Goal: Task Accomplishment & Management: Complete application form

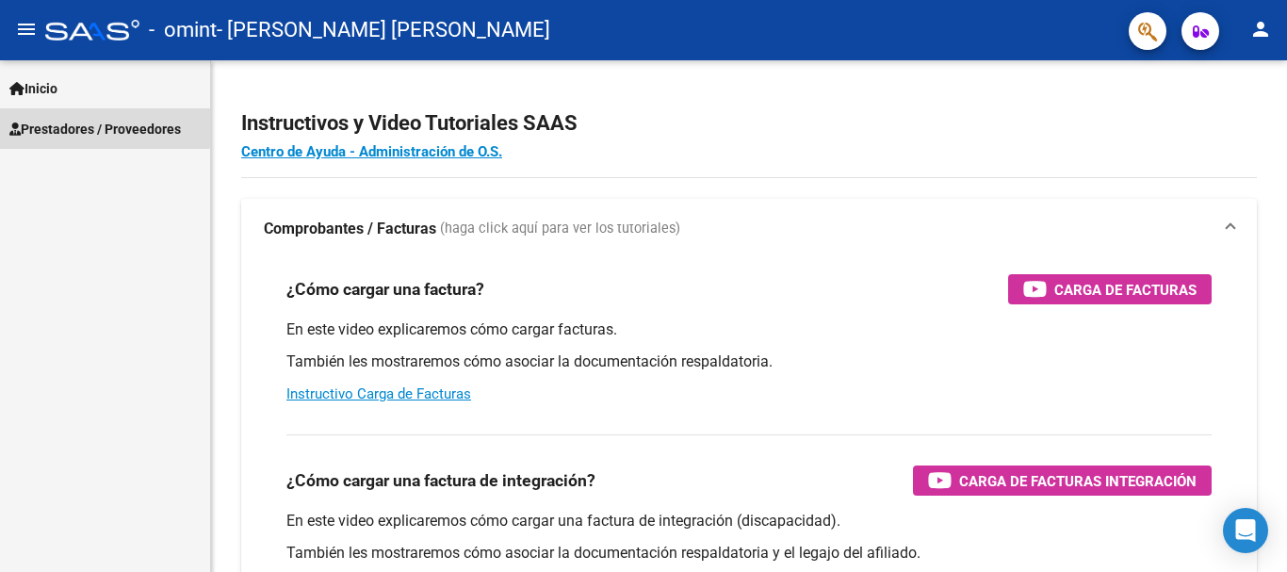
click at [89, 125] on span "Prestadores / Proveedores" at bounding box center [94, 129] width 171 height 21
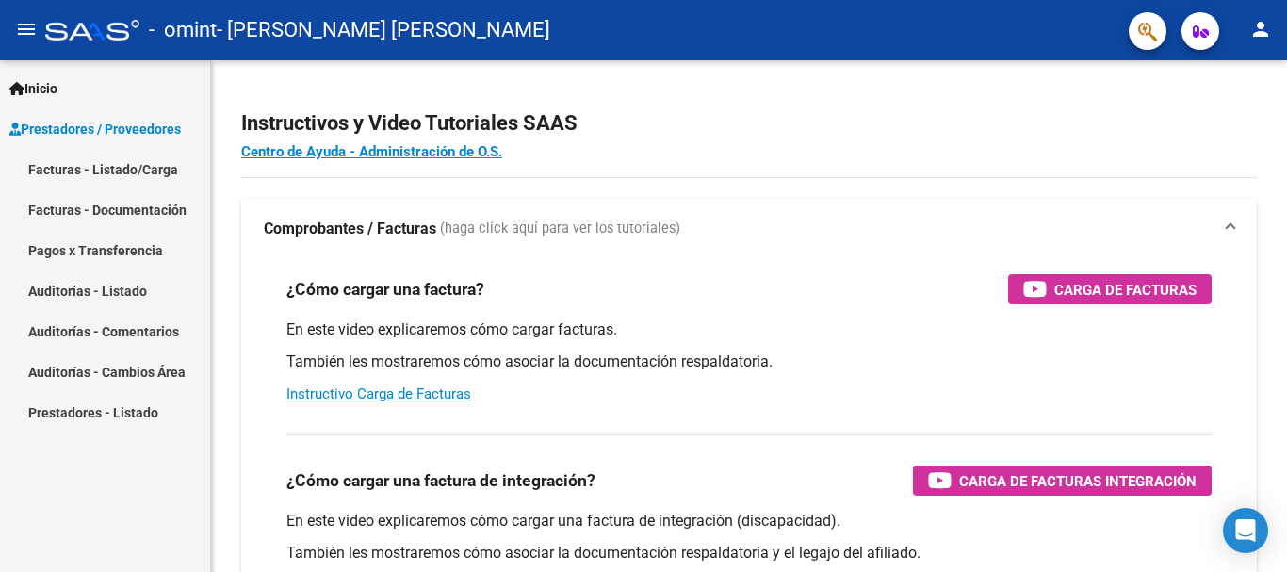
click at [98, 166] on link "Facturas - Listado/Carga" at bounding box center [105, 169] width 210 height 41
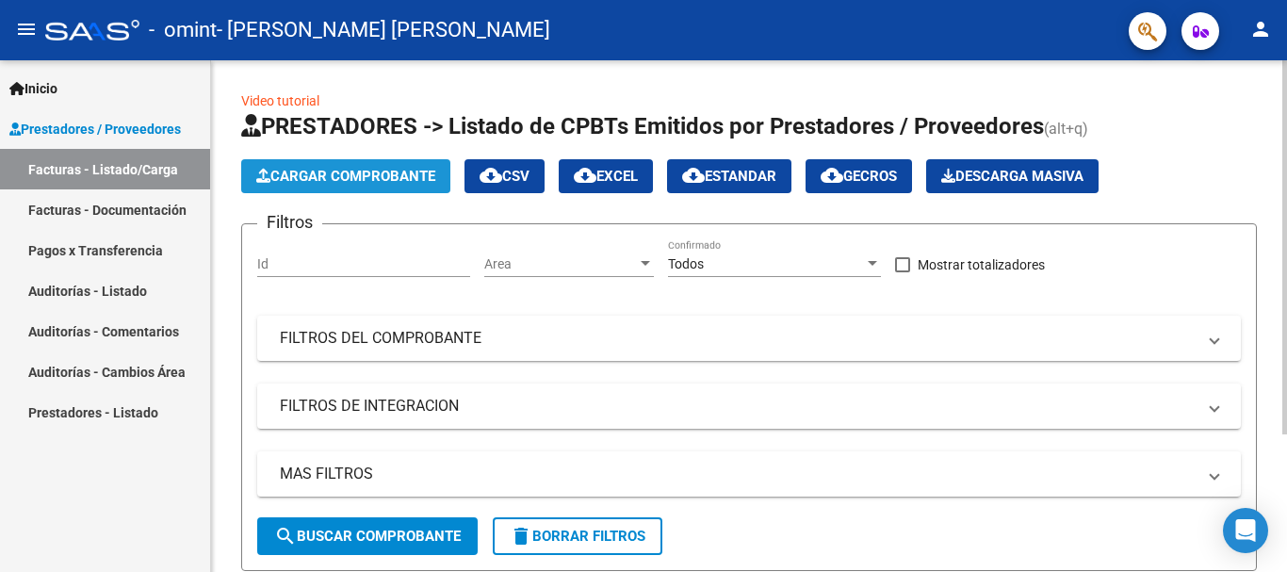
click at [317, 179] on span "Cargar Comprobante" at bounding box center [345, 176] width 179 height 17
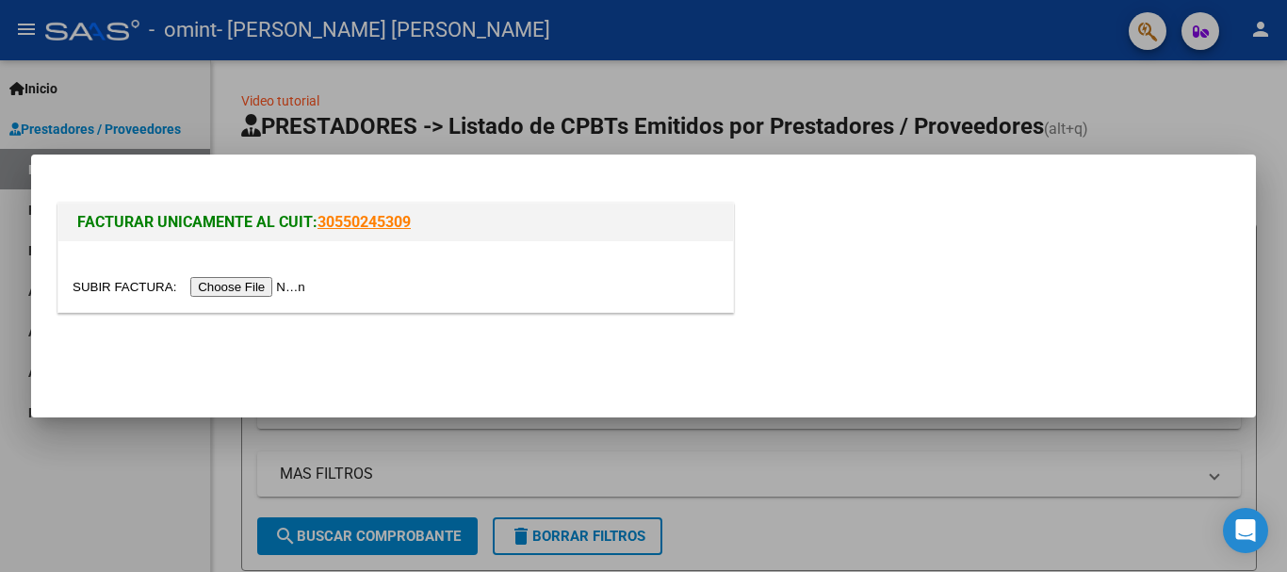
click at [275, 285] on input "file" at bounding box center [192, 287] width 238 height 20
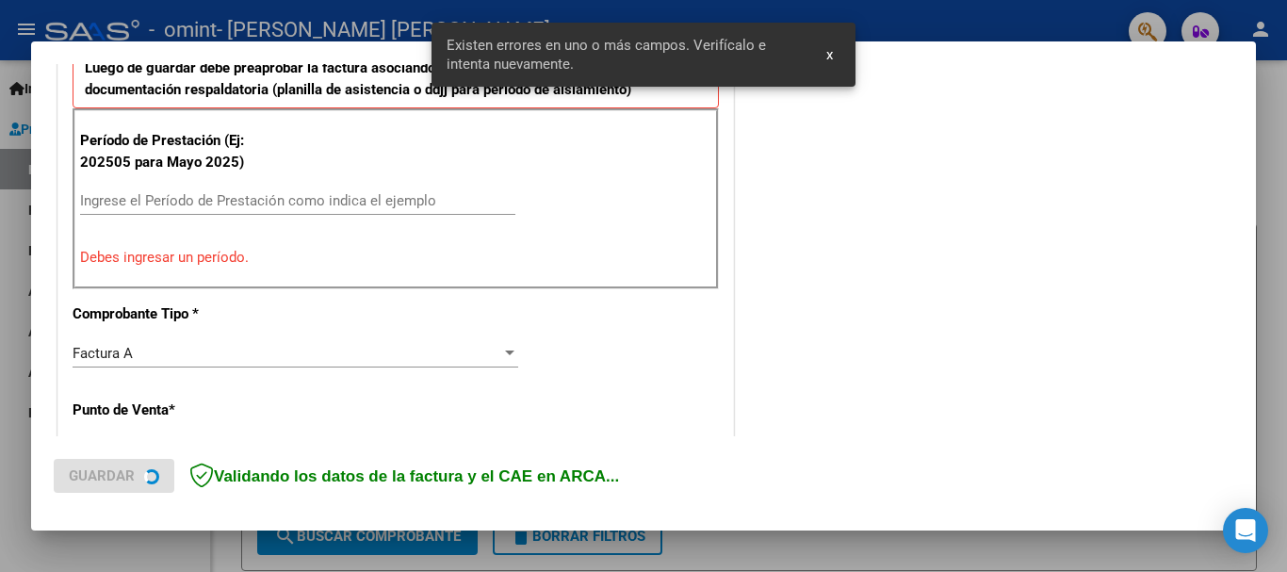
scroll to position [624, 0]
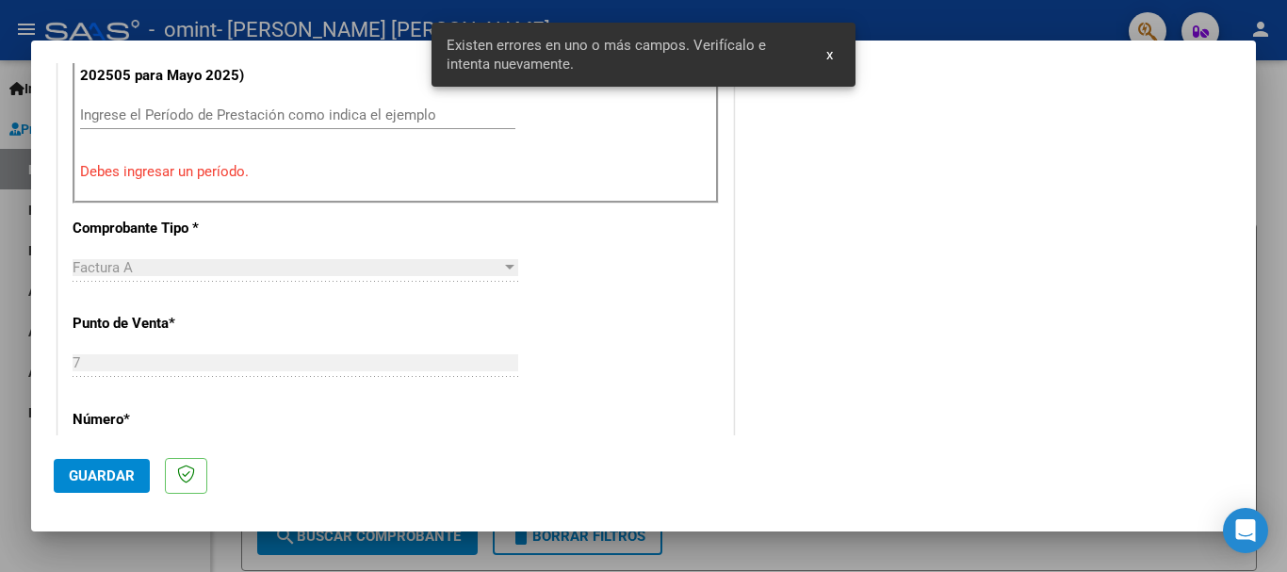
click at [198, 112] on input "Ingrese el Período de Prestación como indica el ejemplo" at bounding box center [297, 114] width 435 height 17
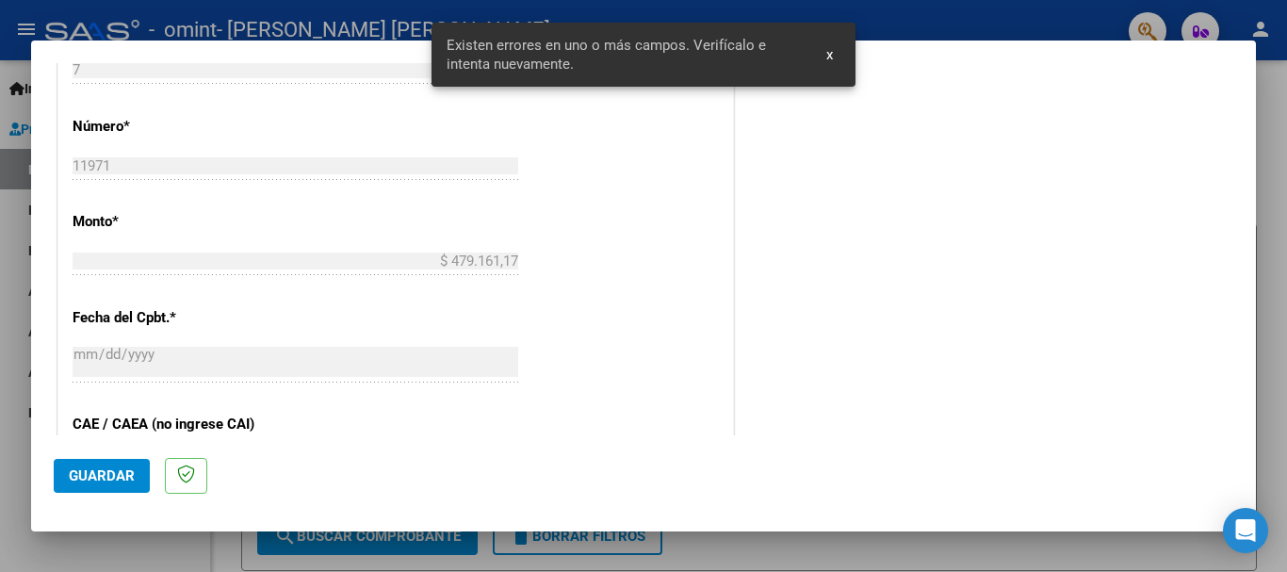
scroll to position [906, 0]
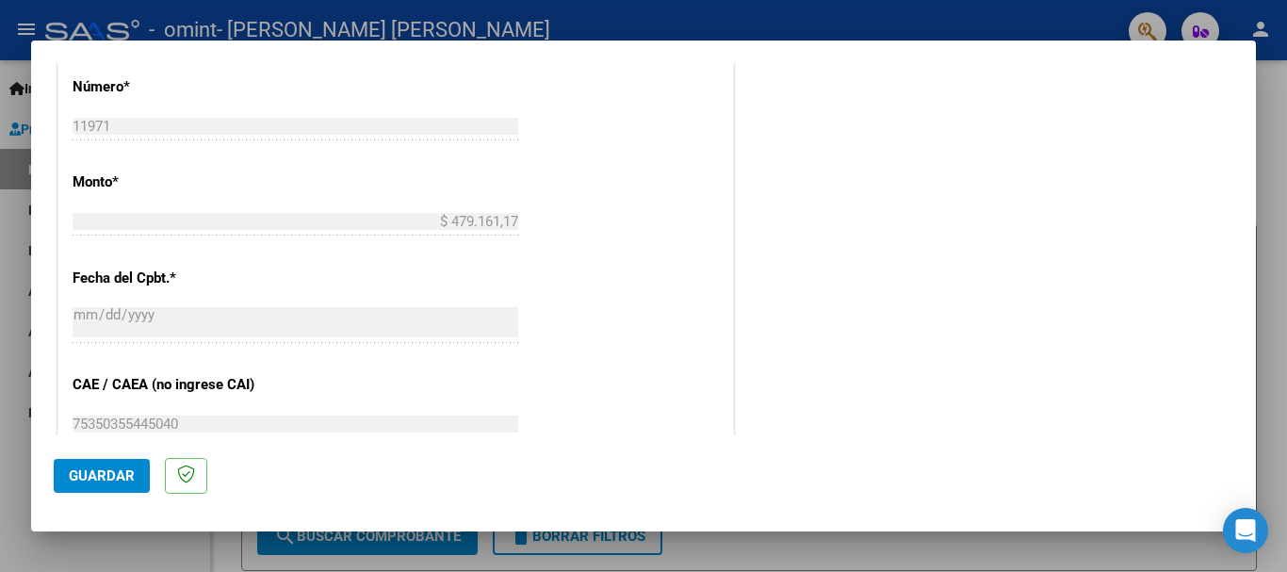
type input "202508"
click at [111, 481] on span "Guardar" at bounding box center [102, 475] width 66 height 17
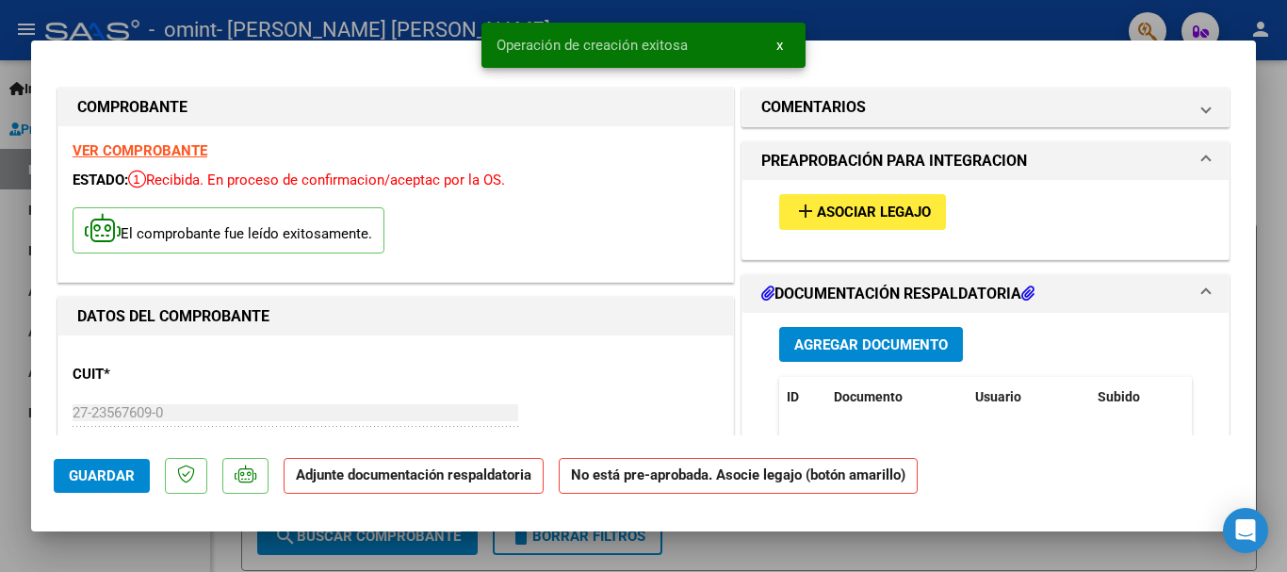
click at [803, 211] on mat-icon "add" at bounding box center [805, 211] width 23 height 23
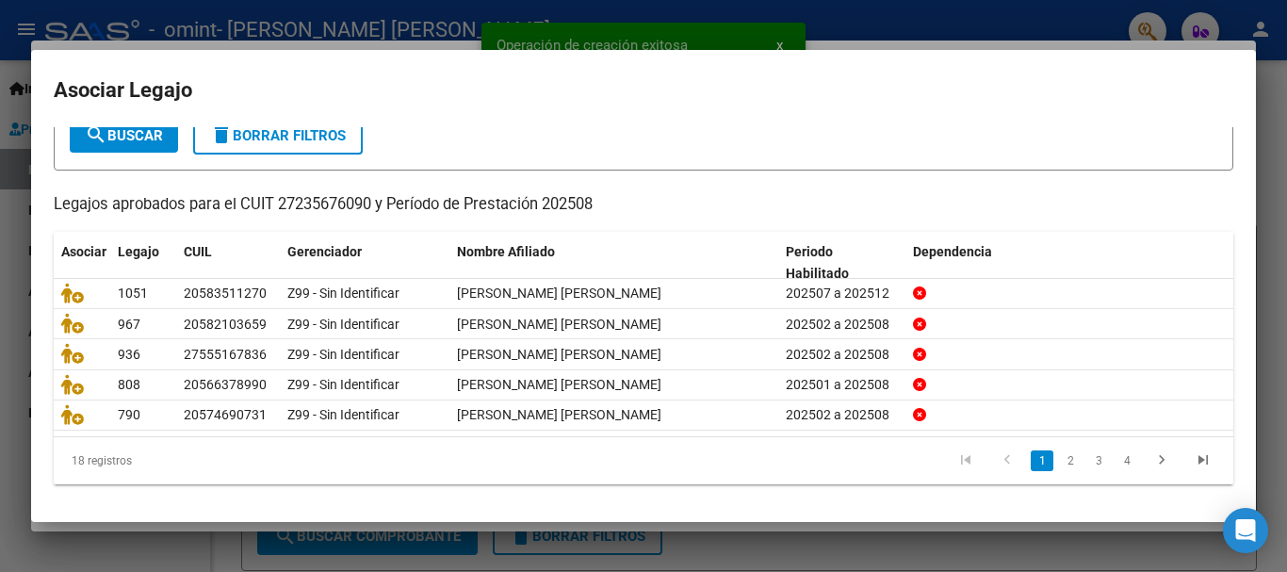
scroll to position [123, 0]
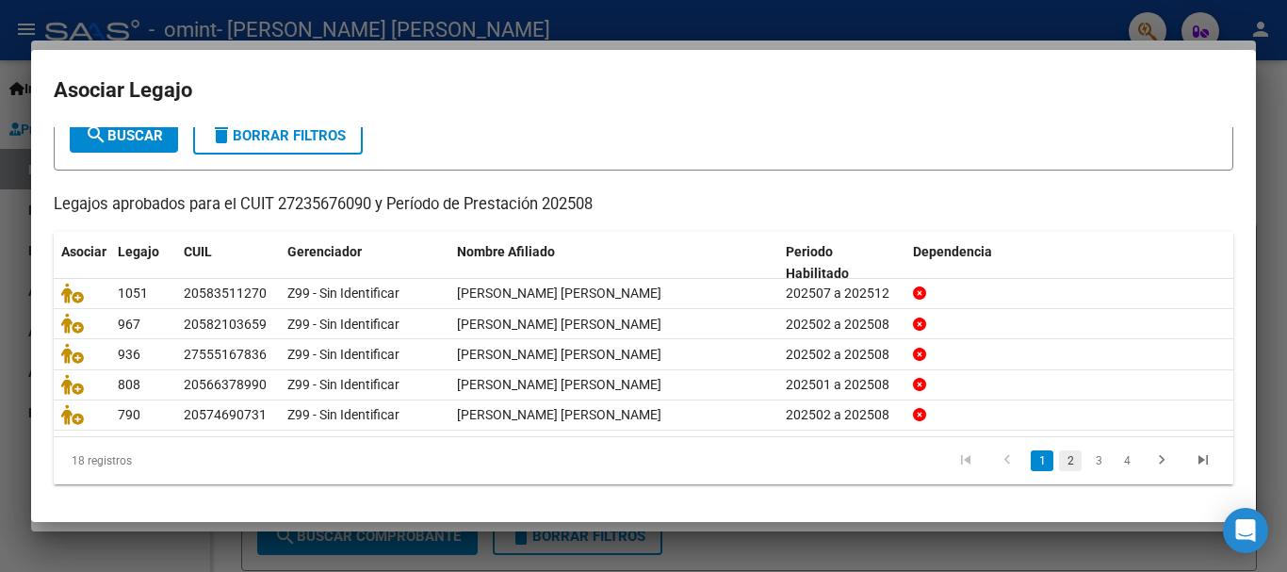
click at [1059, 464] on link "2" at bounding box center [1070, 460] width 23 height 21
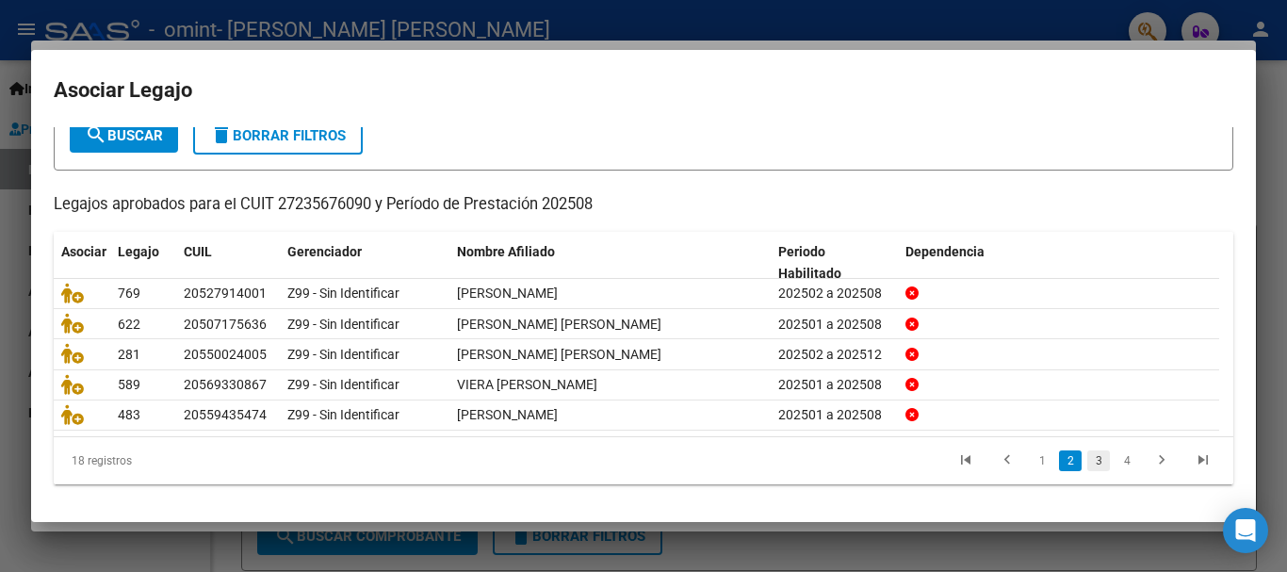
click at [1089, 458] on link "3" at bounding box center [1098, 460] width 23 height 21
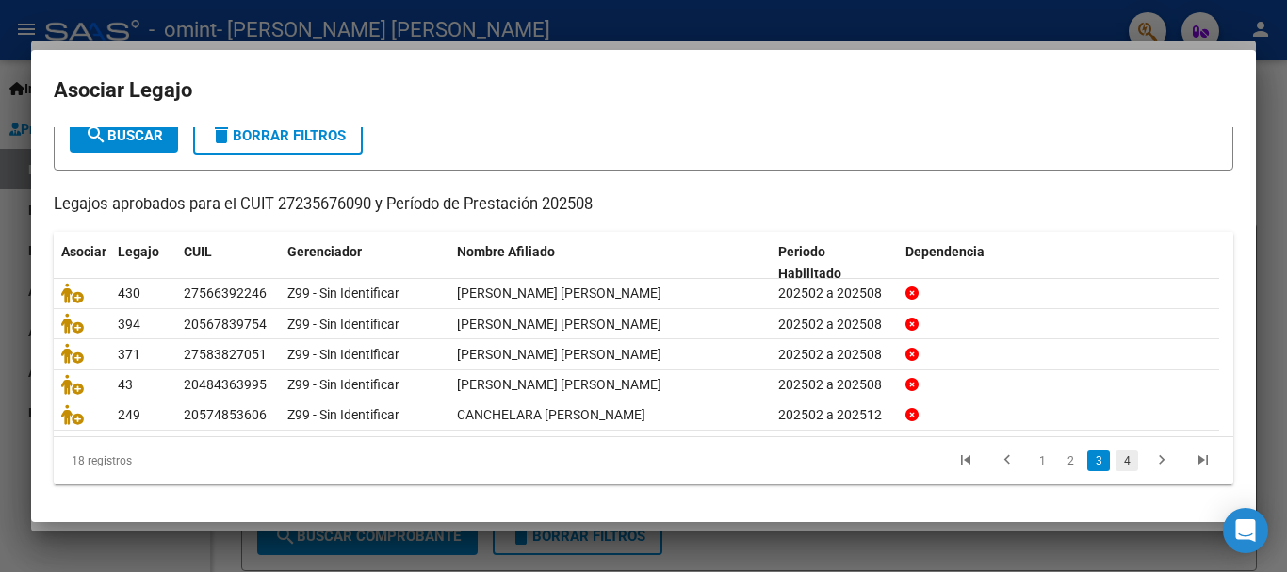
click at [1120, 461] on link "4" at bounding box center [1127, 460] width 23 height 21
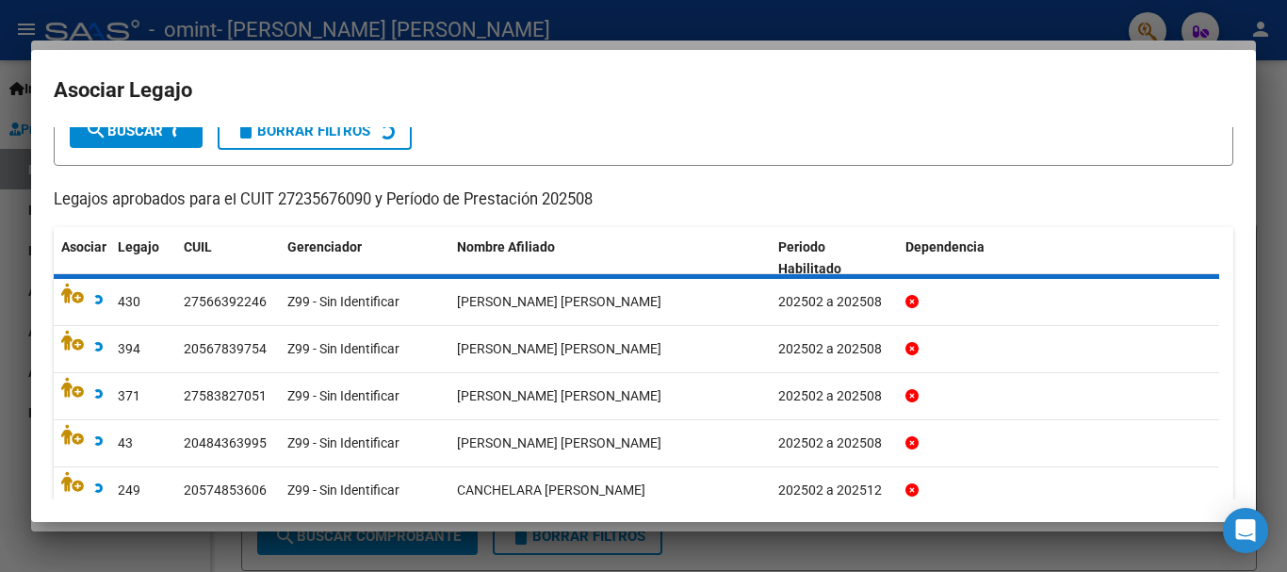
scroll to position [61, 0]
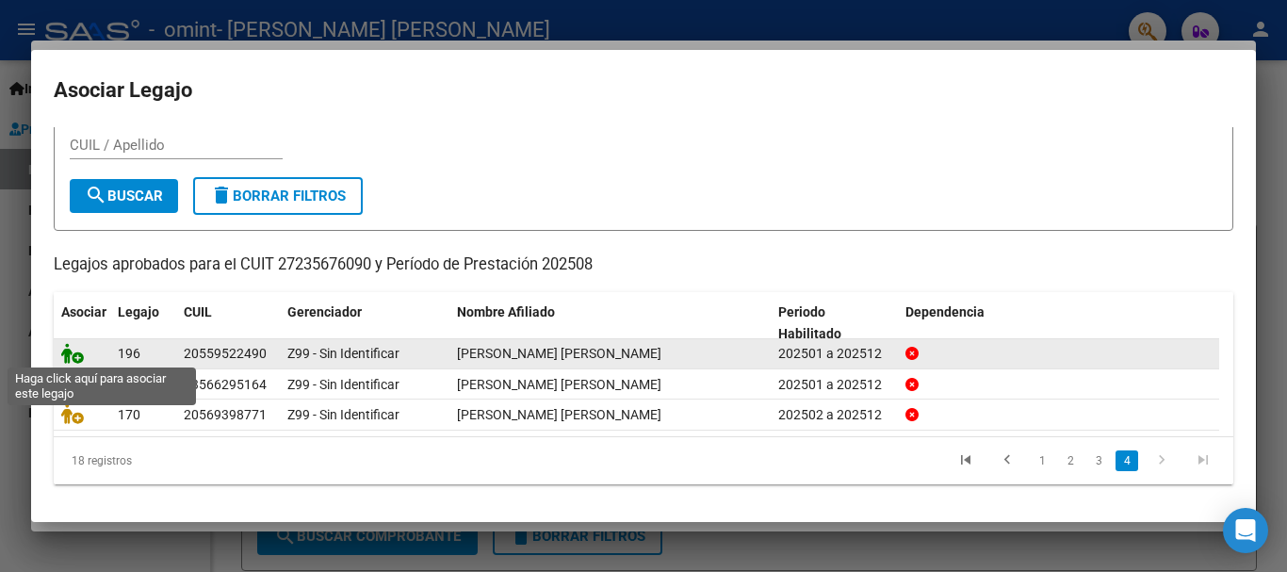
click at [78, 351] on icon at bounding box center [72, 353] width 23 height 21
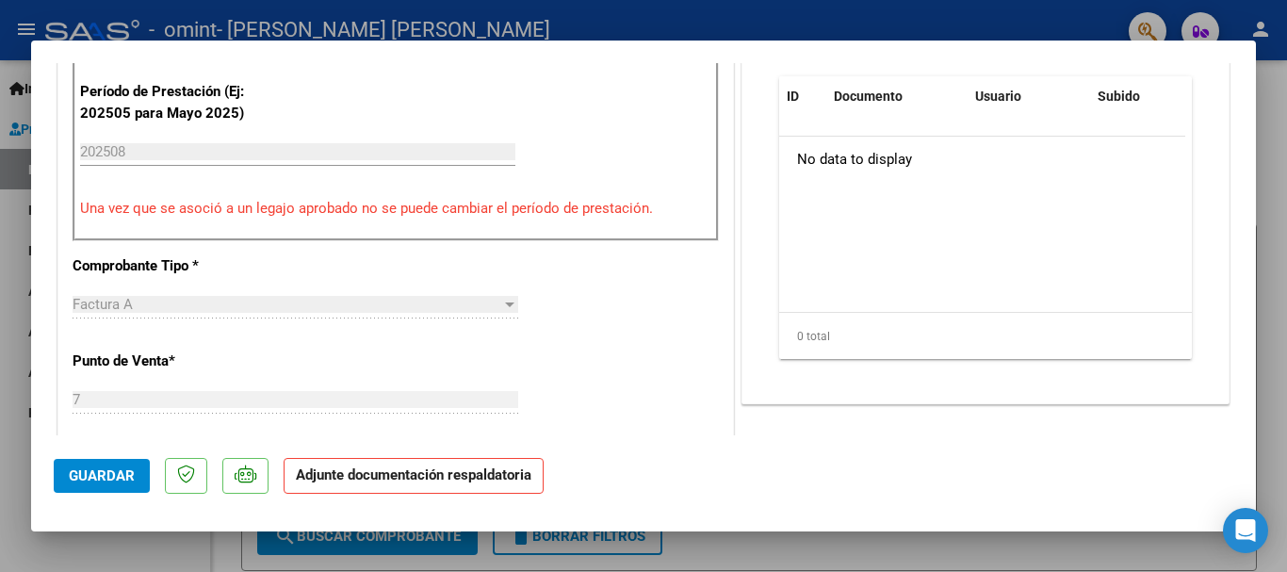
scroll to position [283, 0]
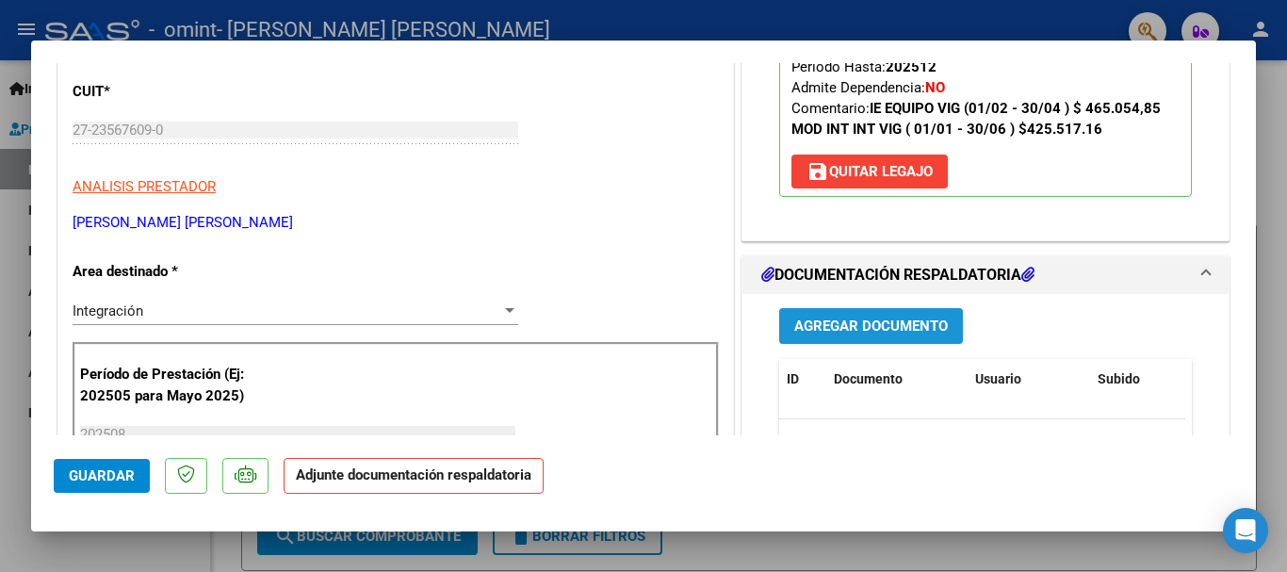
click at [826, 325] on span "Agregar Documento" at bounding box center [871, 326] width 154 height 17
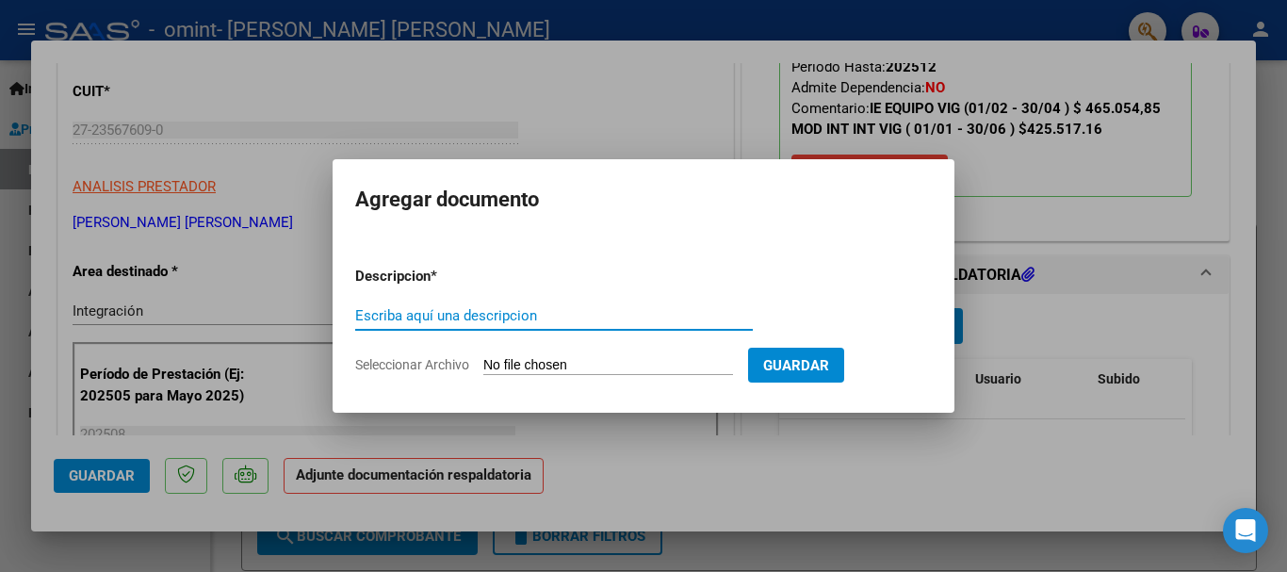
click at [590, 365] on input "Seleccionar Archivo" at bounding box center [608, 366] width 250 height 18
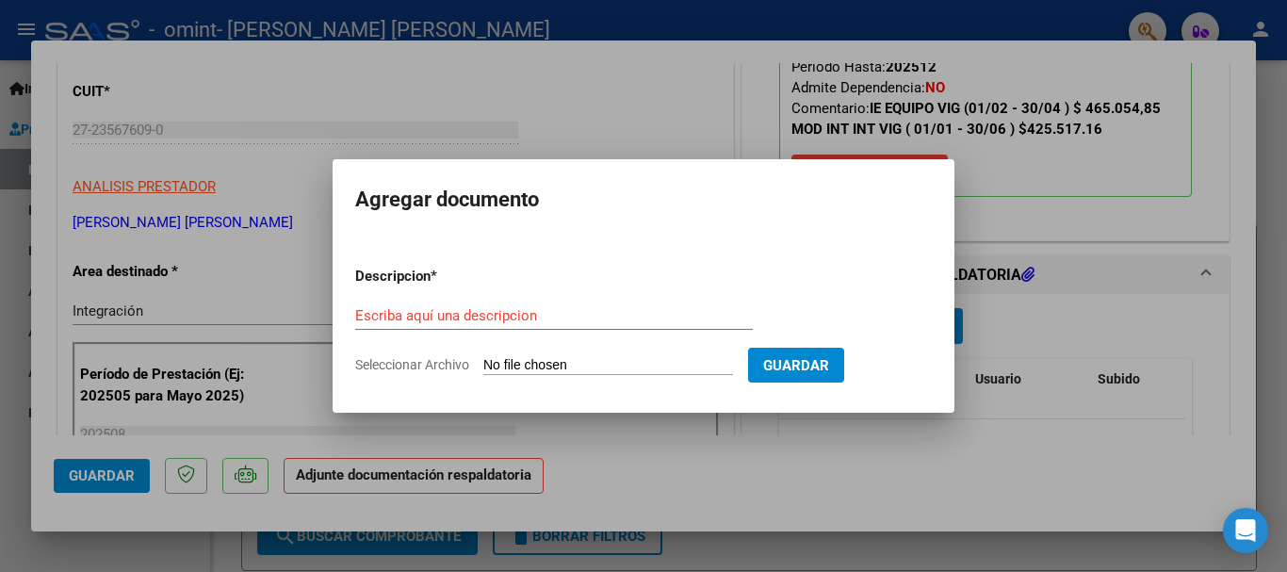
type input "C:\fakepath\34265.pdf"
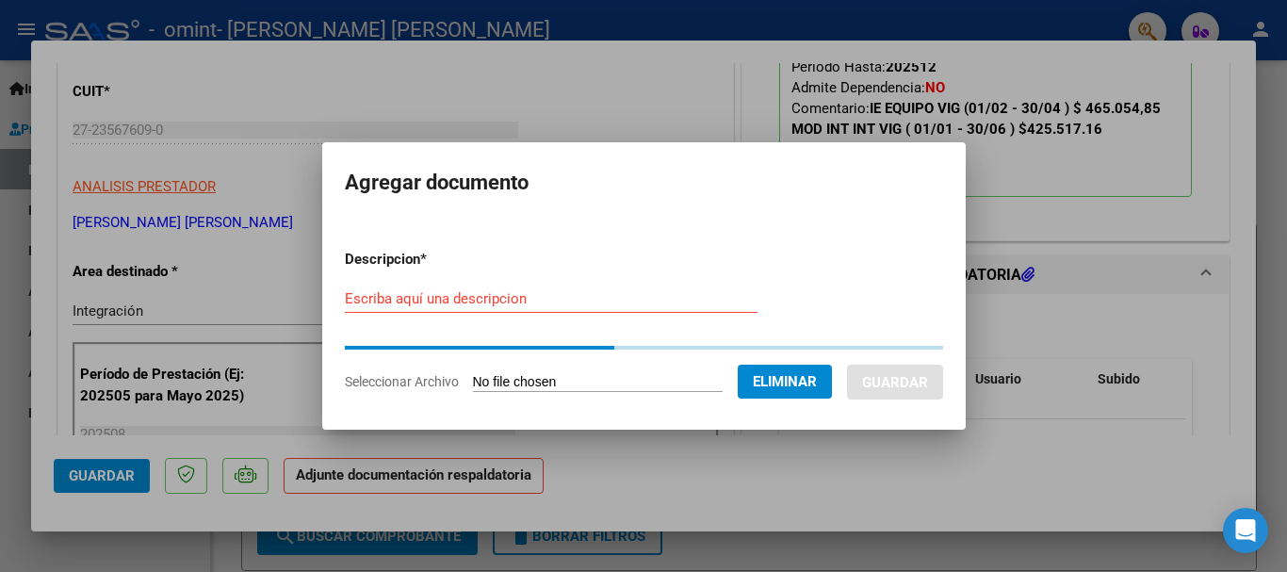
click at [412, 303] on div "Escriba aquí una descripcion" at bounding box center [551, 299] width 413 height 28
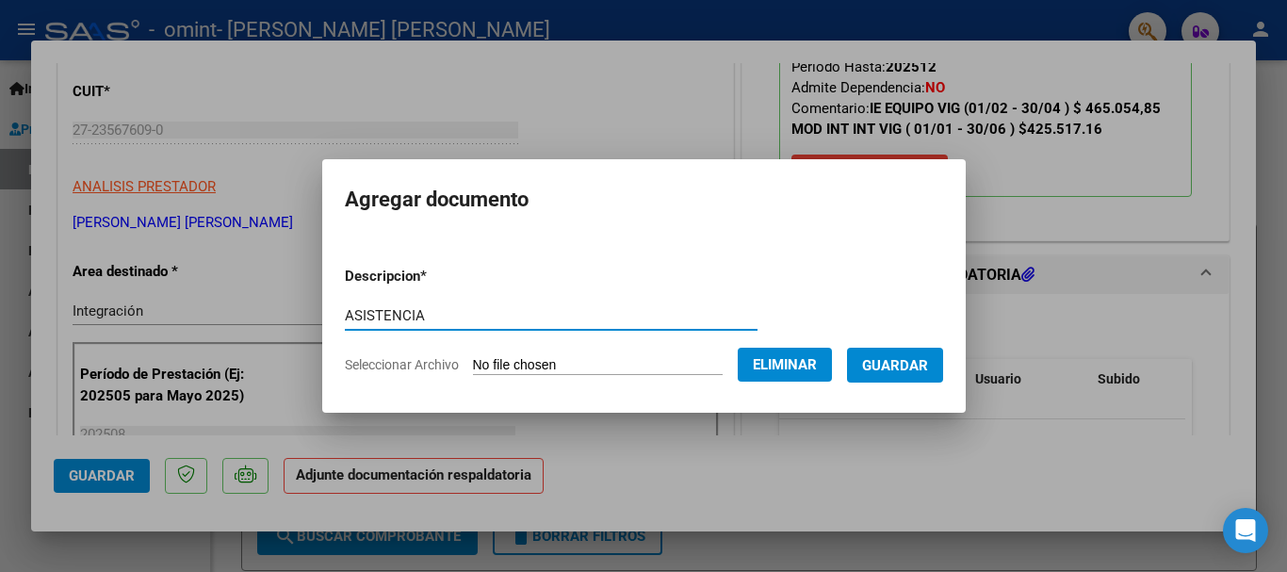
type input "ASISTENCIA"
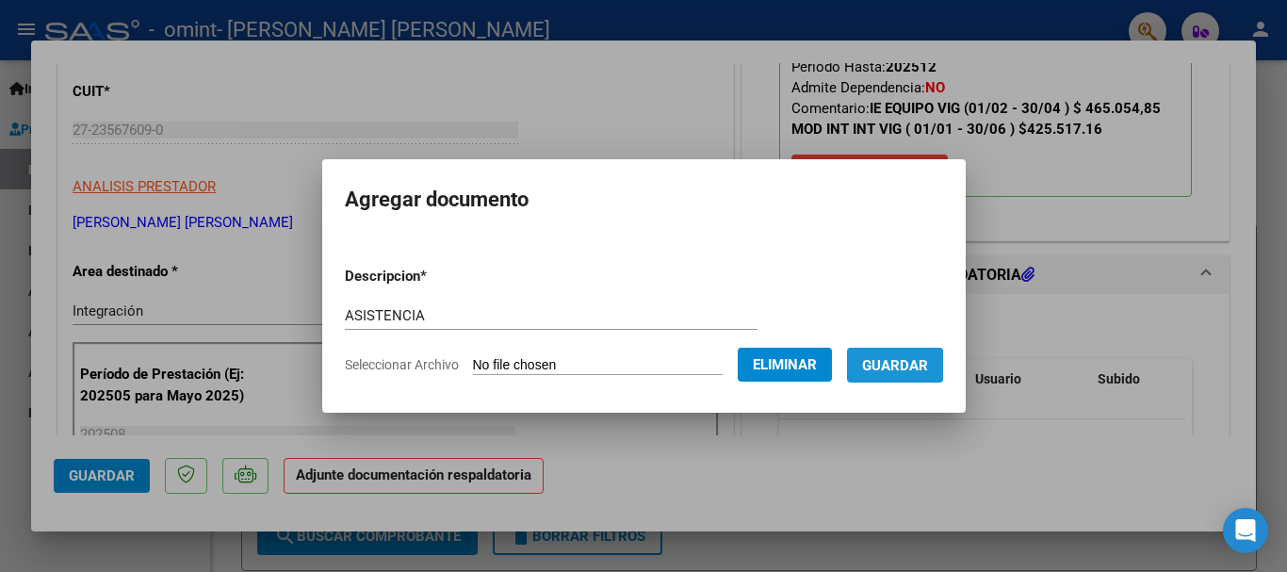
click at [898, 367] on span "Guardar" at bounding box center [895, 365] width 66 height 17
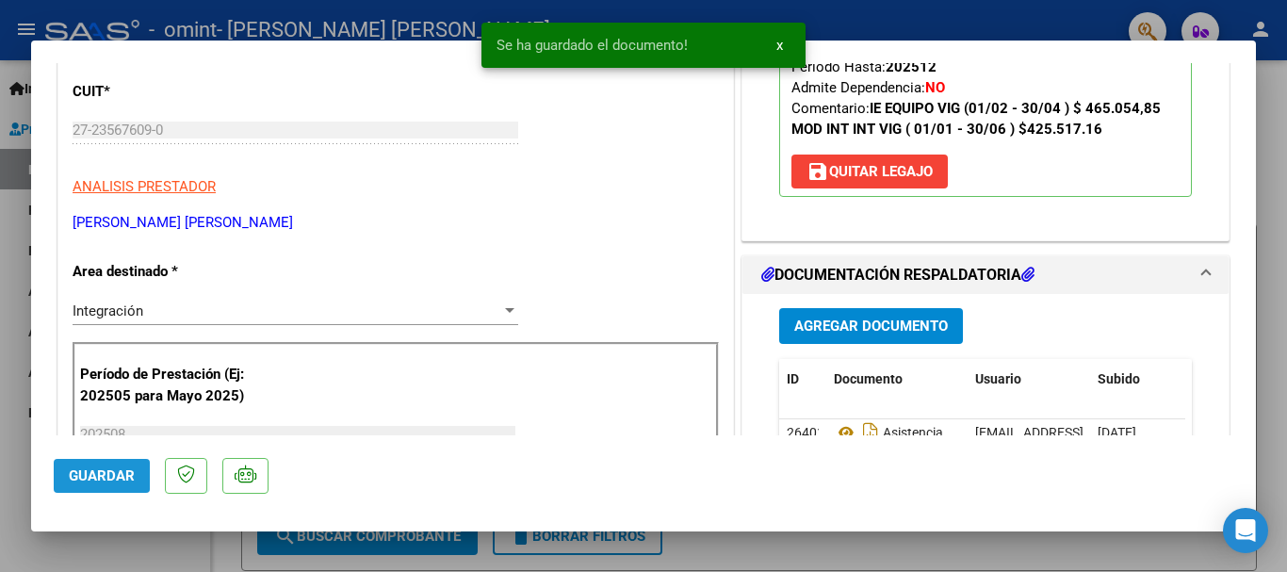
click at [91, 474] on span "Guardar" at bounding box center [102, 475] width 66 height 17
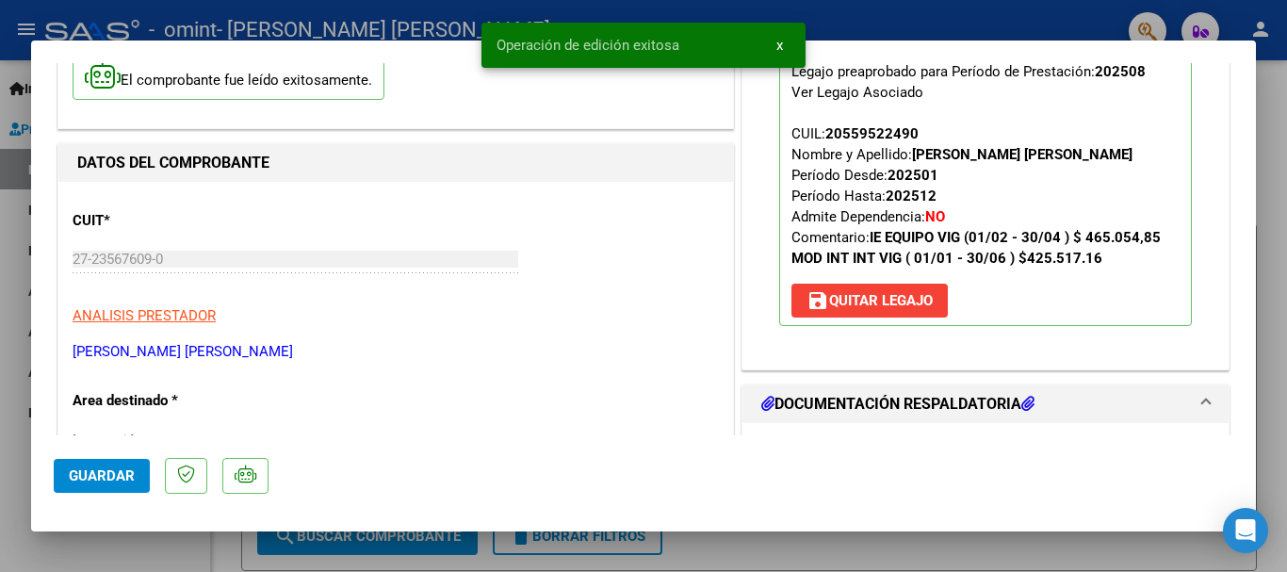
scroll to position [0, 0]
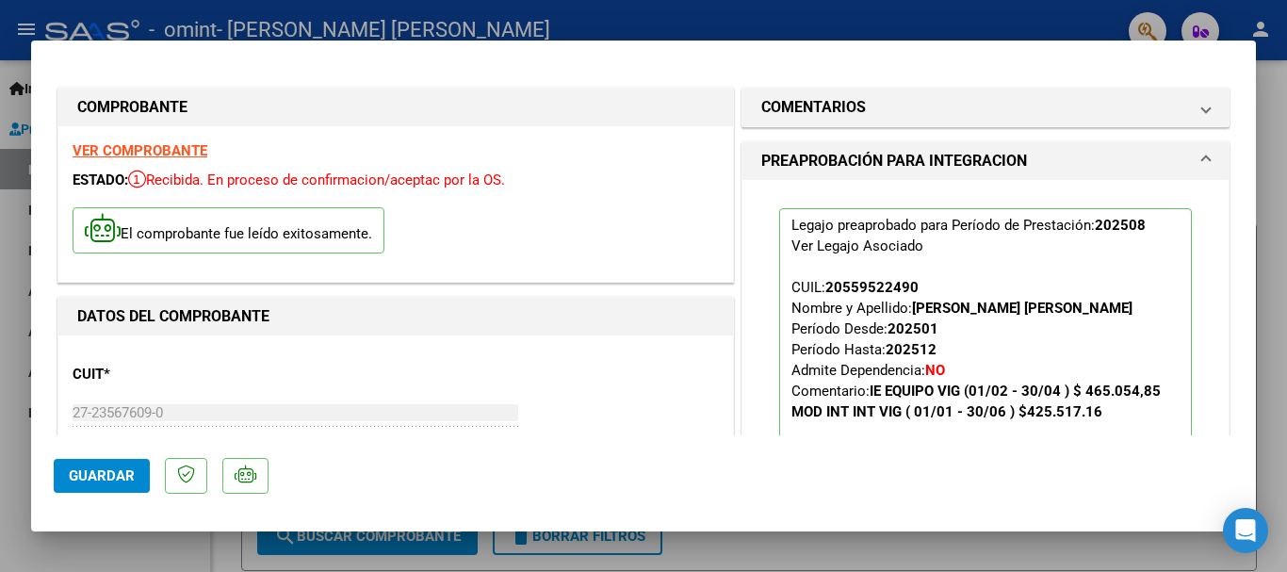
click at [811, 555] on div at bounding box center [643, 286] width 1287 height 572
type input "$ 0,00"
